Goal: Task Accomplishment & Management: Manage account settings

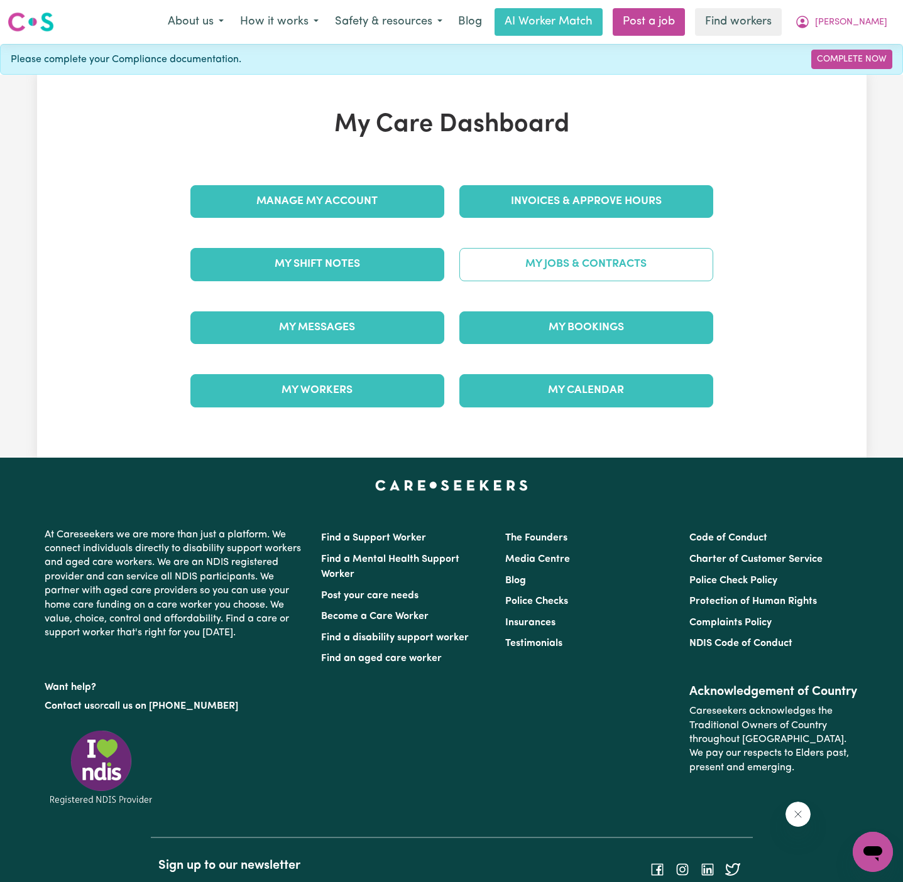
click at [570, 273] on link "My Jobs & Contracts" at bounding box center [586, 264] width 254 height 33
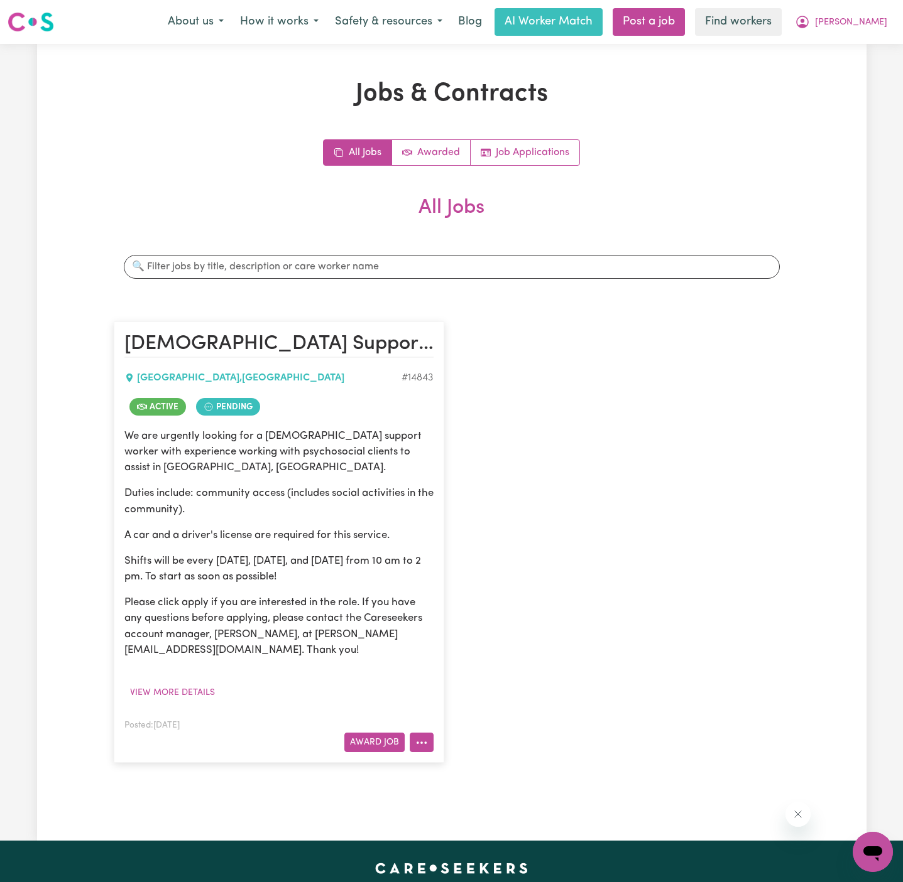
click at [424, 746] on icon "More options" at bounding box center [421, 743] width 13 height 13
click at [470, 594] on link "View/Edit Contract" at bounding box center [471, 588] width 122 height 25
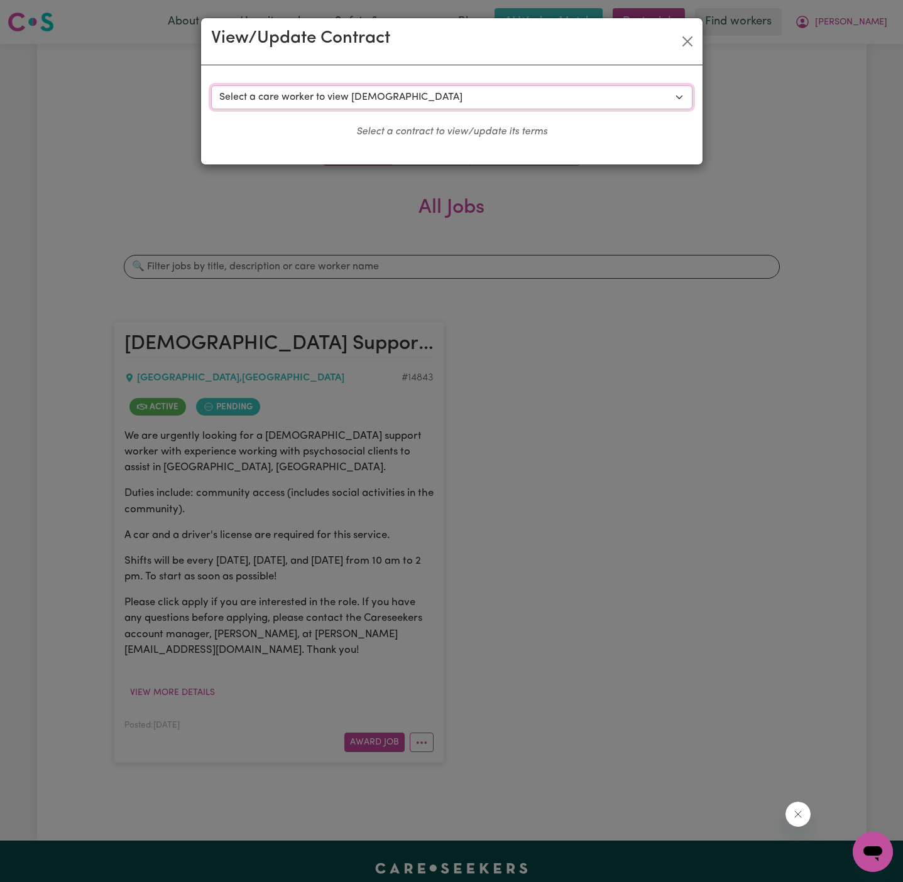
click at [343, 100] on select "Select a care worker to view contract #10490 - Hui Lin (contract accepted) #105…" at bounding box center [451, 97] width 481 height 24
select select "10102"
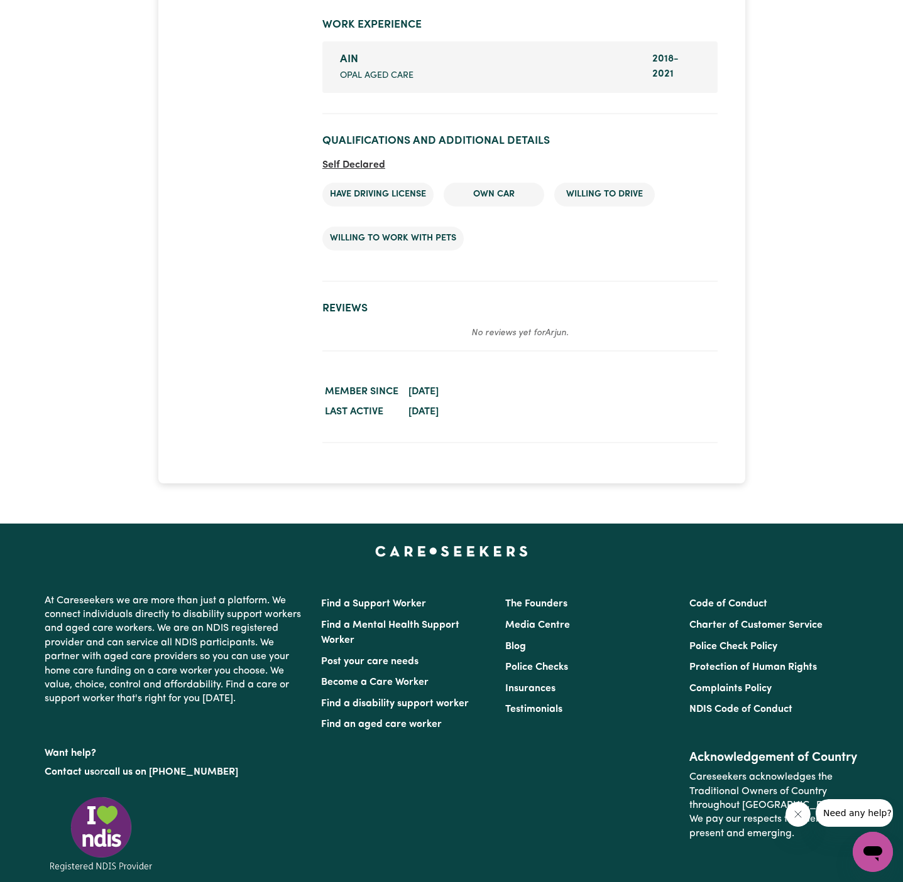
scroll to position [2326, 0]
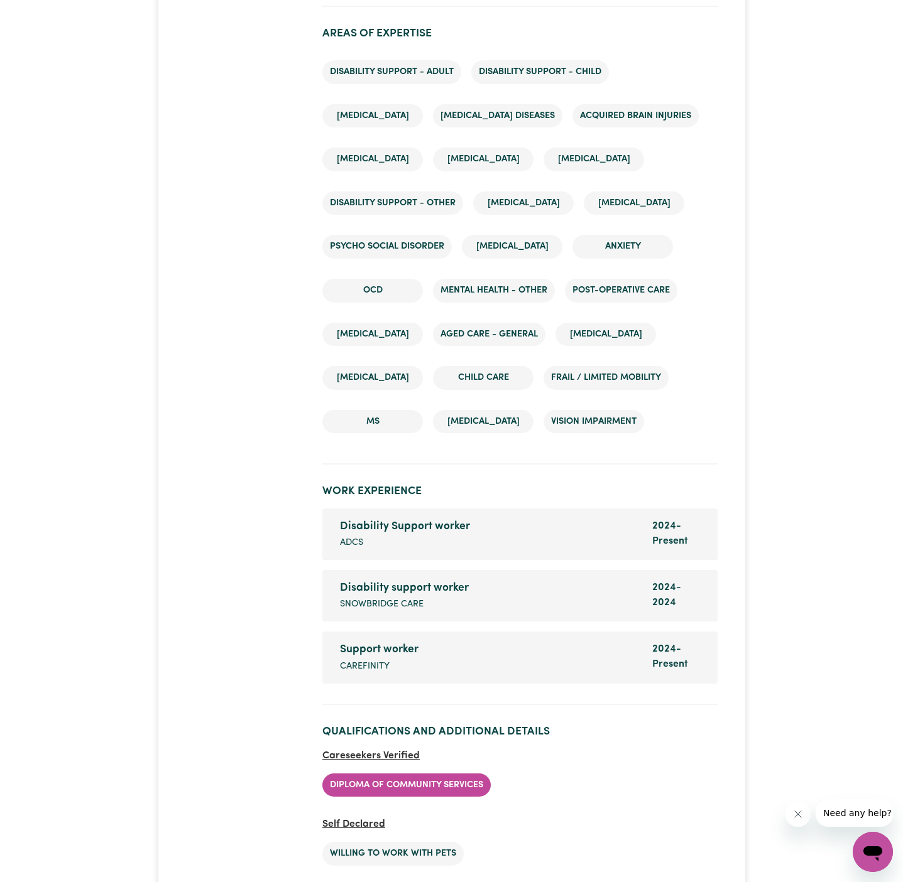
scroll to position [2112, 0]
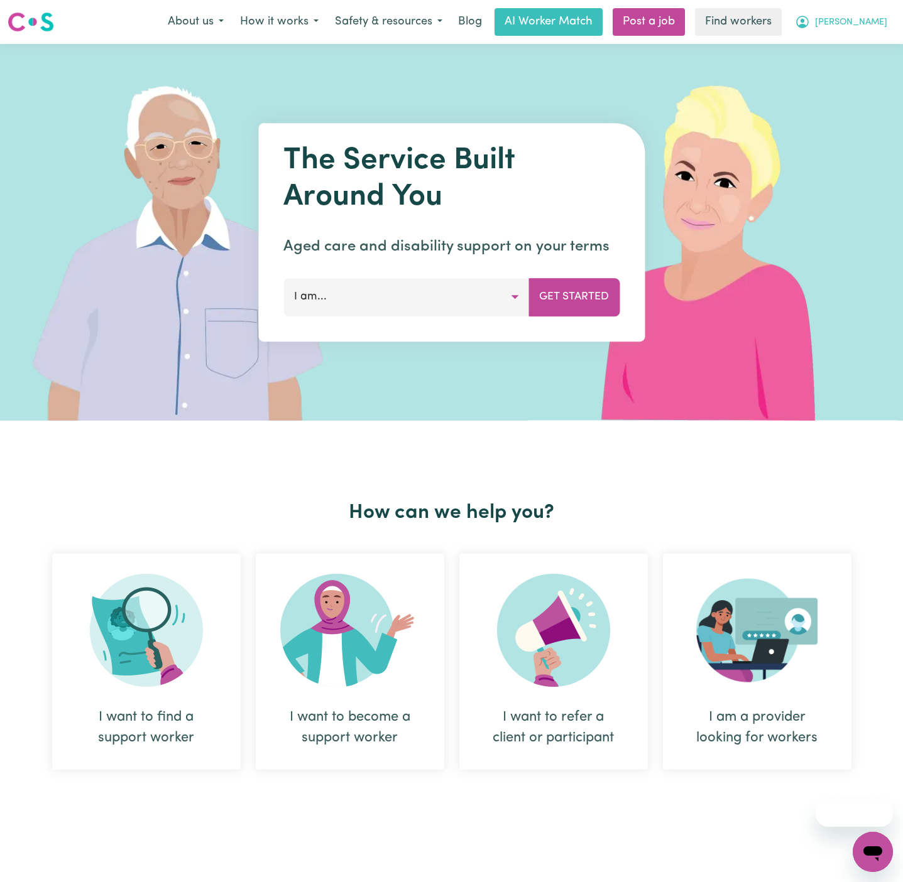
click at [893, 26] on button "[PERSON_NAME]" at bounding box center [840, 22] width 109 height 26
click at [845, 64] on link "Logout" at bounding box center [844, 72] width 99 height 24
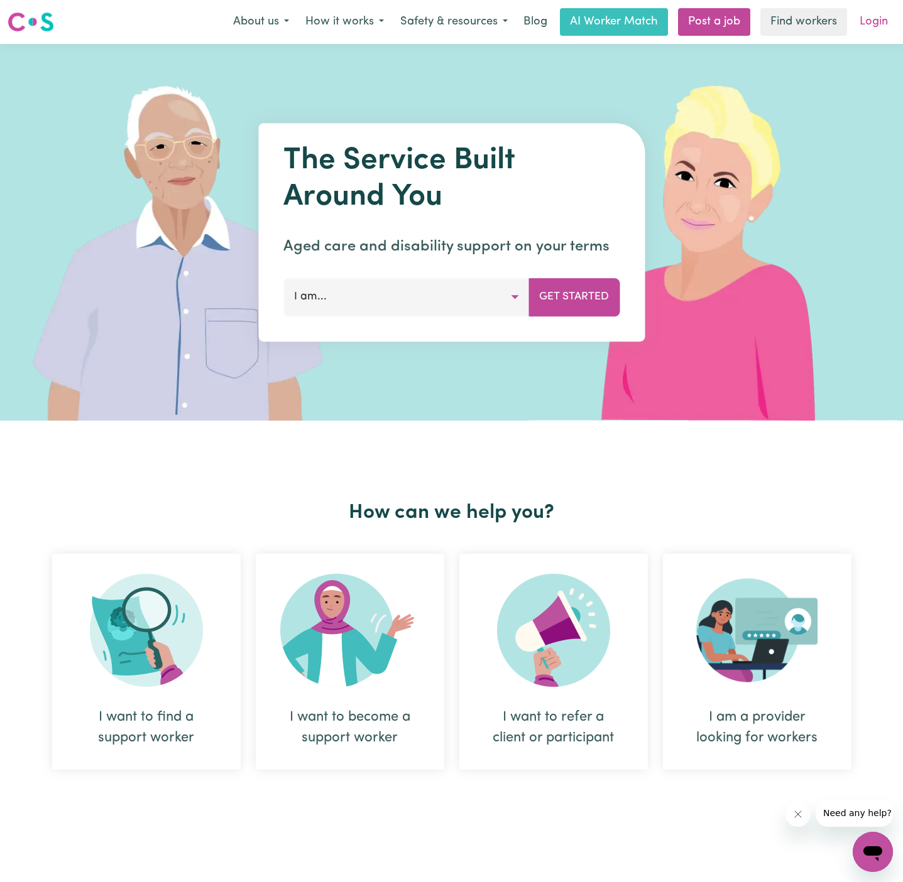
click at [878, 32] on link "Login" at bounding box center [873, 22] width 43 height 28
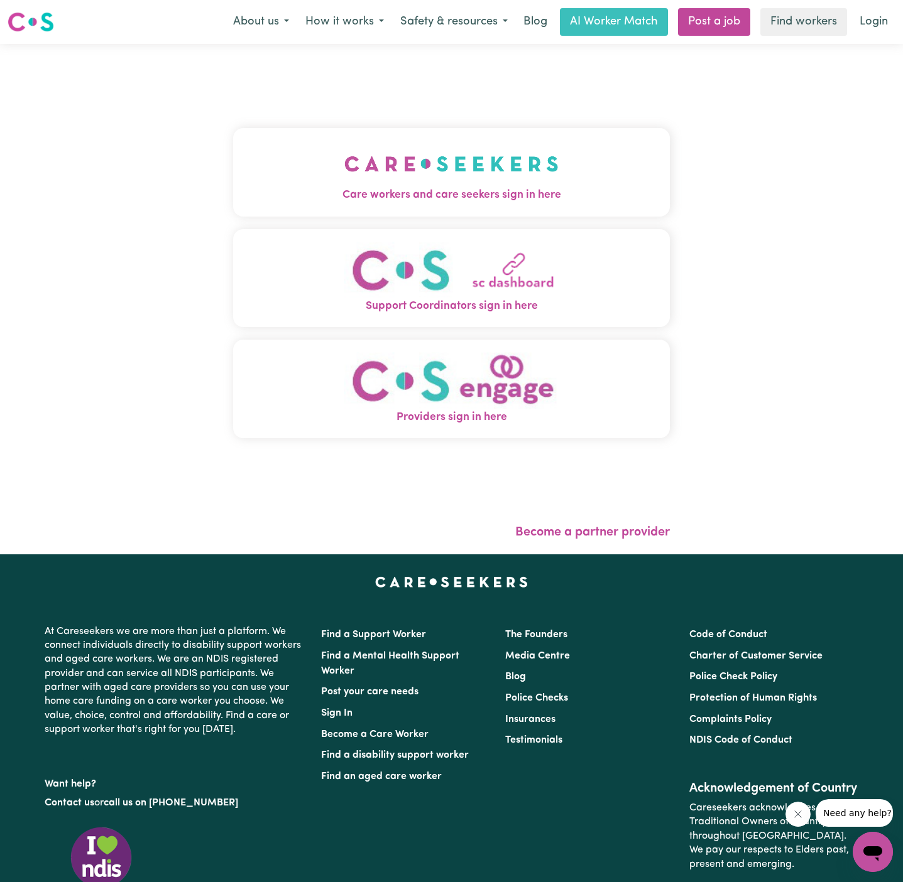
click at [511, 187] on span "Care workers and care seekers sign in here" at bounding box center [451, 195] width 437 height 16
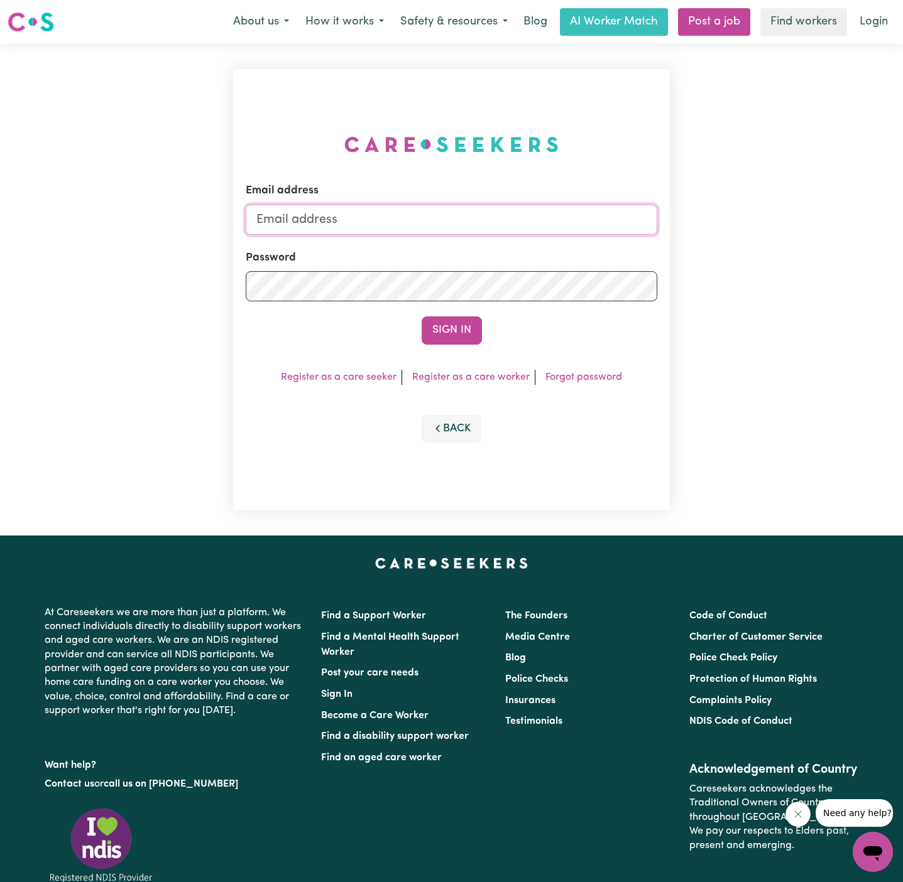
type input "dyan@careseekers.com.au"
click at [511, 221] on input "dyan@careseekers.com.au" at bounding box center [451, 220] width 411 height 30
click at [307, 371] on li "Register as a care seeker" at bounding box center [339, 377] width 126 height 15
click at [447, 339] on button "Sign In" at bounding box center [451, 331] width 60 height 28
